Goal: Communication & Community: Answer question/provide support

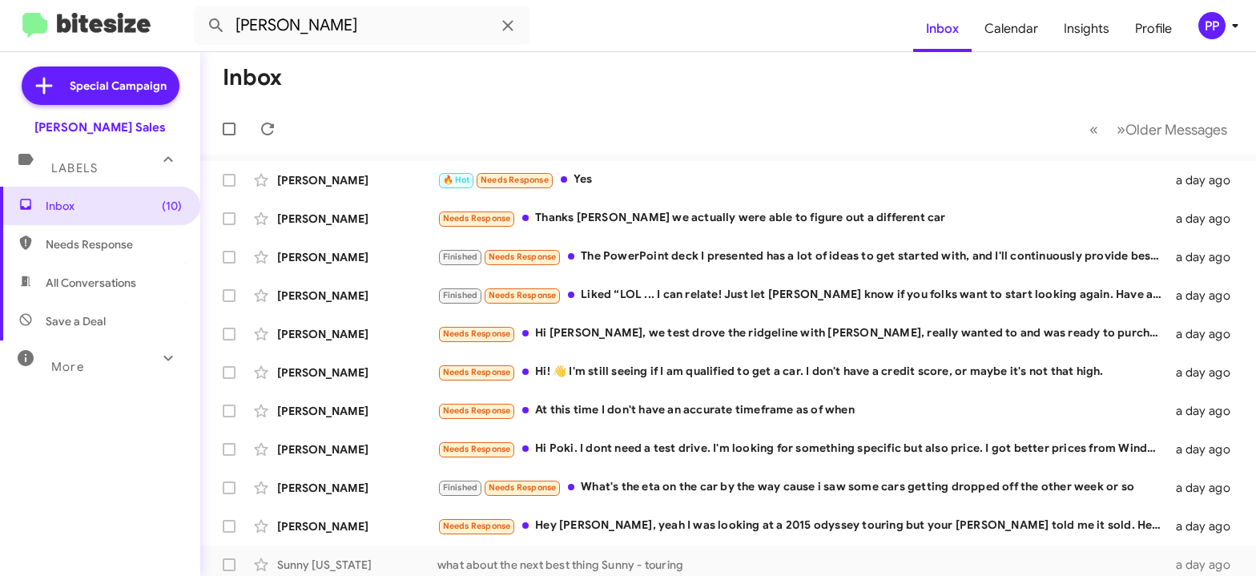
click at [200, 10] on button at bounding box center [216, 26] width 32 height 32
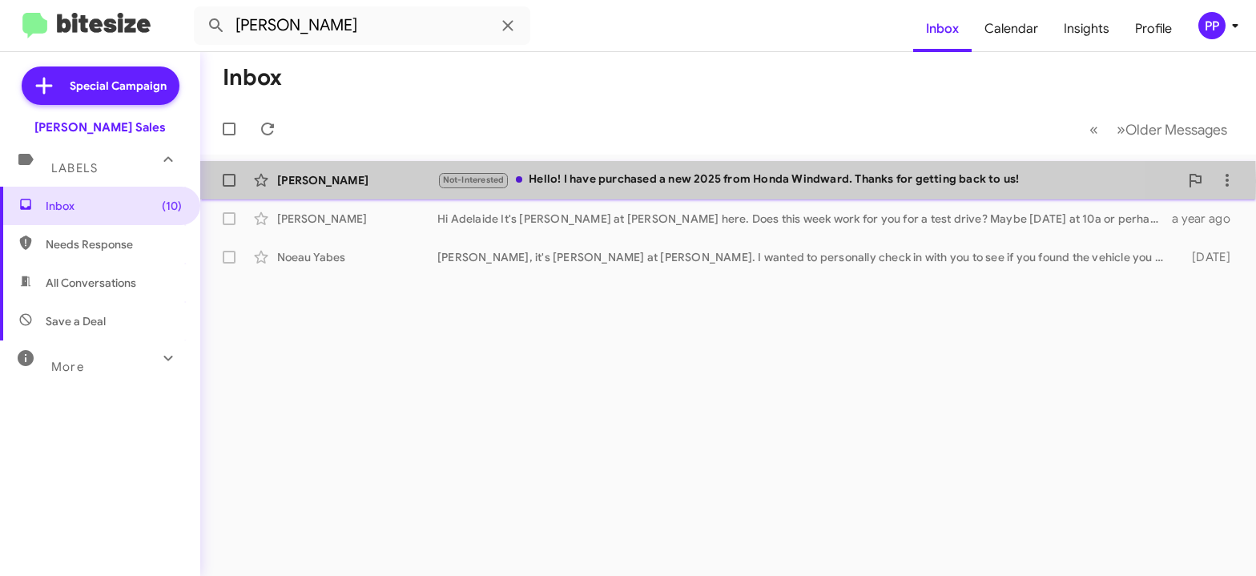
click at [589, 180] on div "Not-Interested Hello! I have purchased a new 2025 from Honda Windward. Thanks f…" at bounding box center [808, 180] width 742 height 18
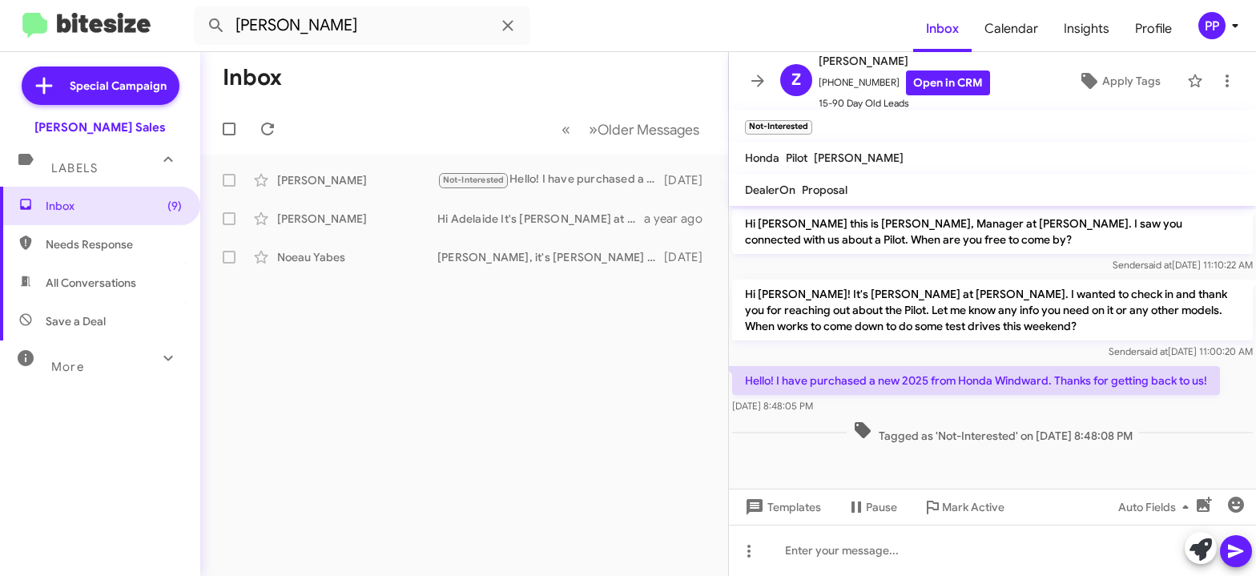
click at [78, 248] on span "Needs Response" at bounding box center [114, 244] width 136 height 16
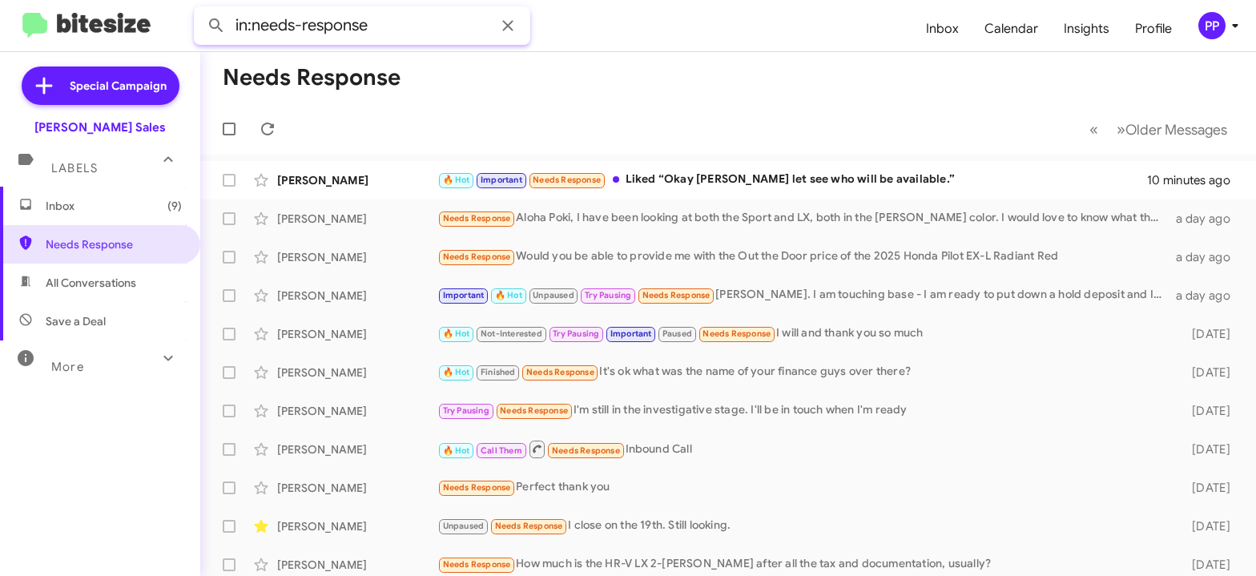
drag, startPoint x: 380, startPoint y: 26, endPoint x: 99, endPoint y: 70, distance: 284.4
click at [194, 45] on input "in:needs-response" at bounding box center [362, 25] width 336 height 38
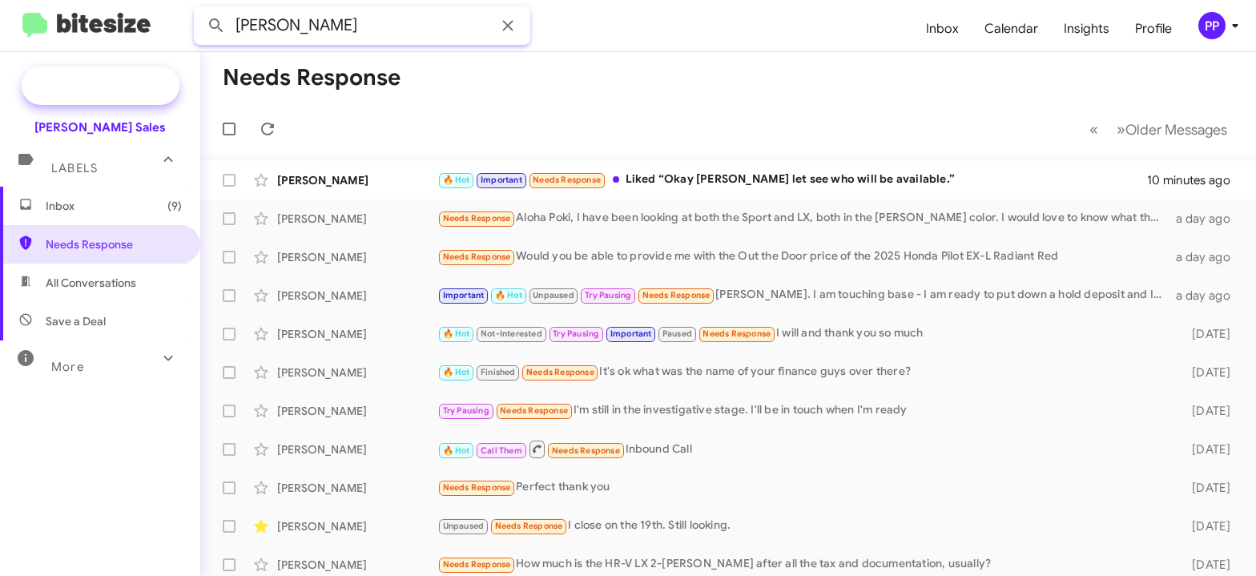
click at [200, 10] on button at bounding box center [216, 26] width 32 height 32
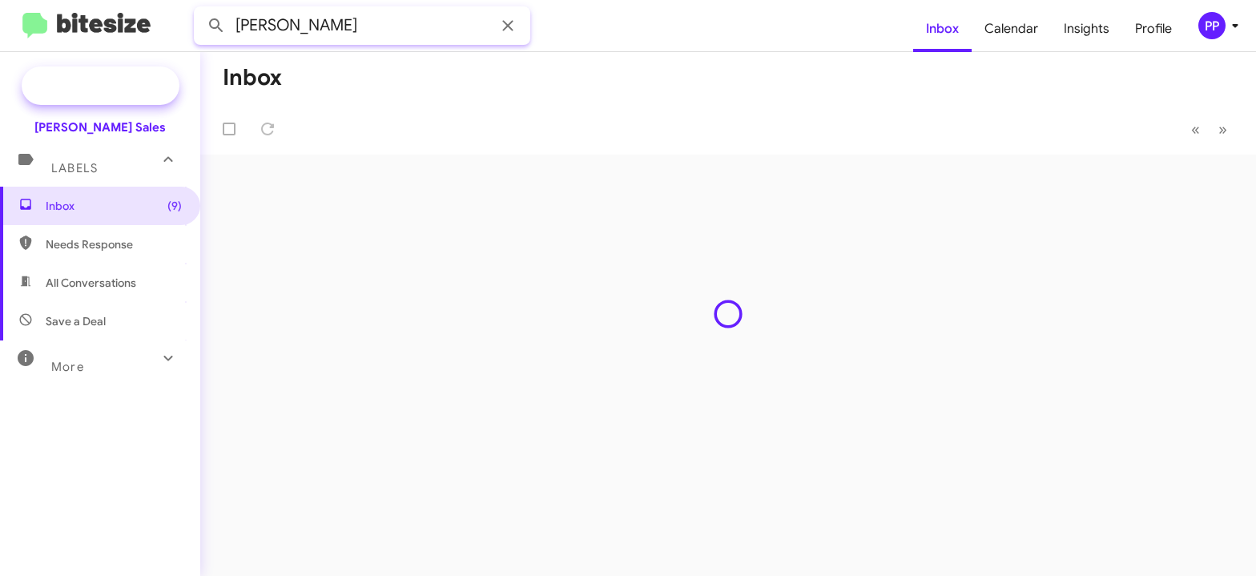
type input "[PERSON_NAME]"
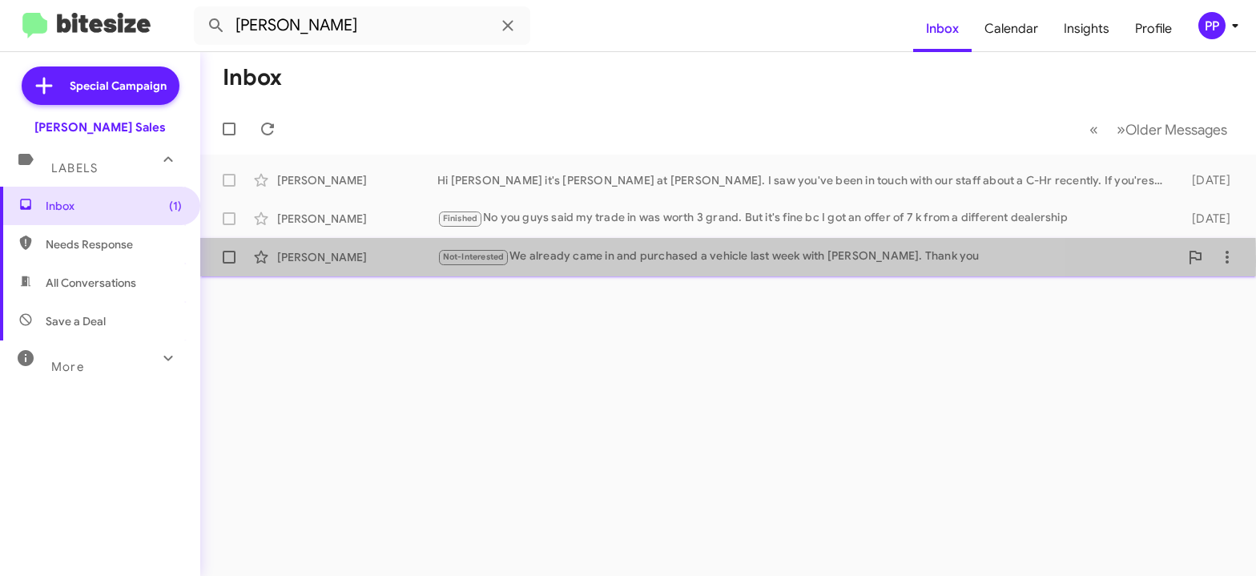
click at [549, 260] on div "Not-Interested We already came in and purchased a vehicle last week with [PERSO…" at bounding box center [808, 256] width 742 height 18
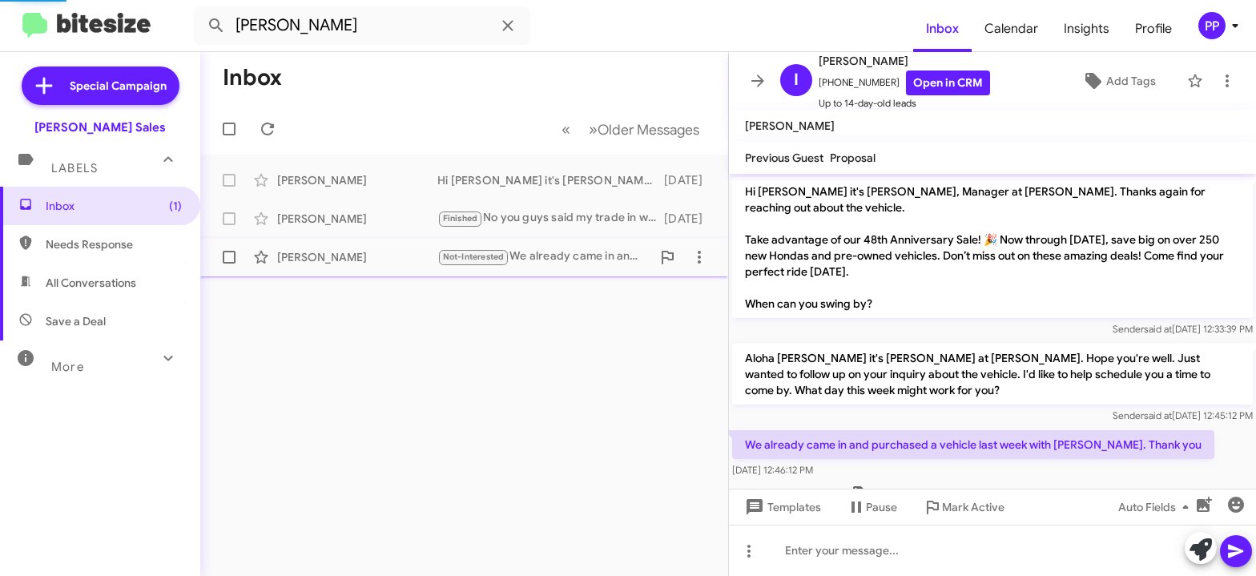
scroll to position [38, 0]
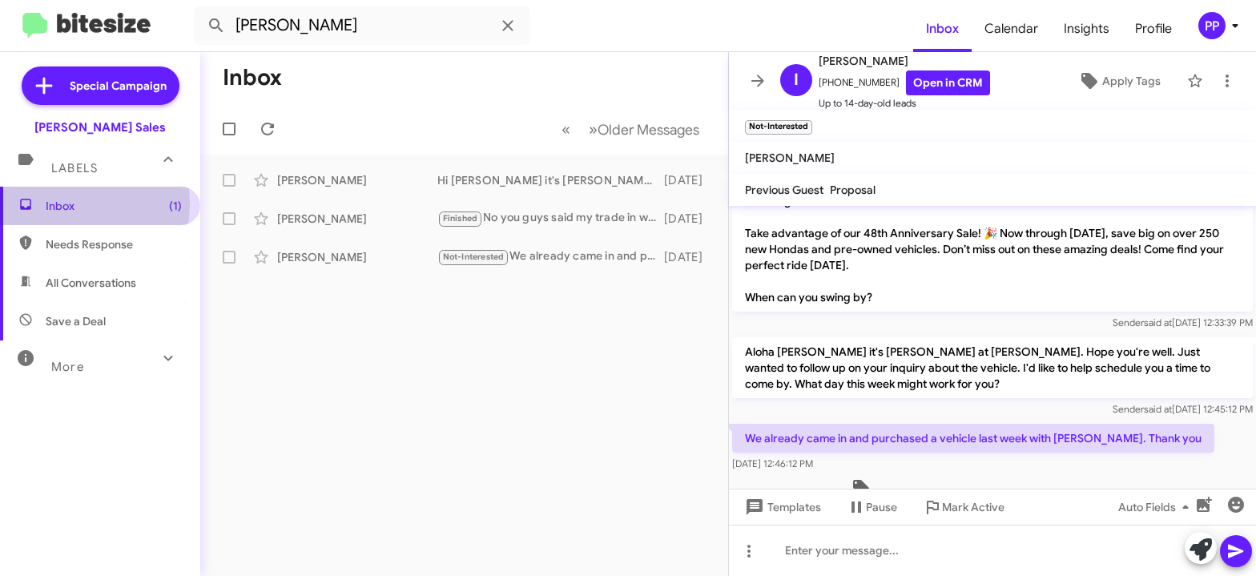
click at [62, 203] on span "Inbox (1)" at bounding box center [114, 206] width 136 height 16
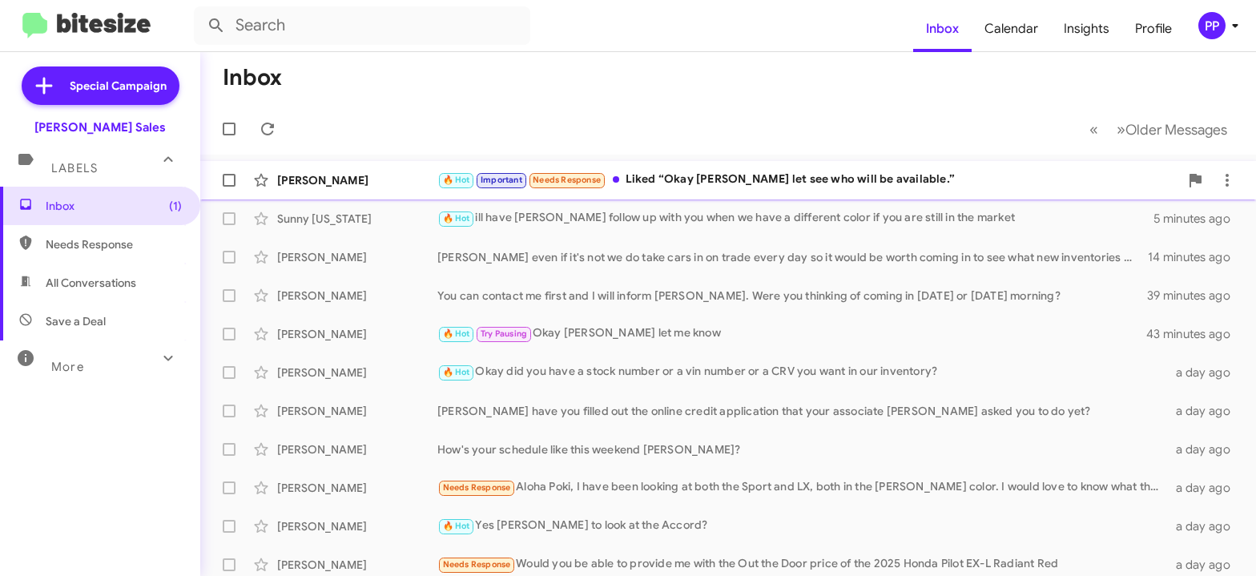
click at [656, 180] on div "🔥 Hot Important Needs Response Liked “Okay [PERSON_NAME] let see who will be av…" at bounding box center [808, 180] width 742 height 18
